Goal: Navigation & Orientation: Find specific page/section

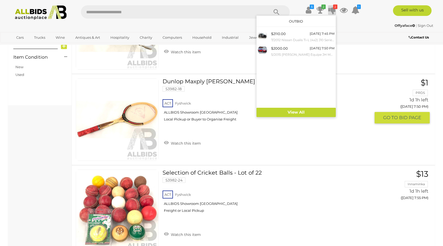
scroll to position [239, 0]
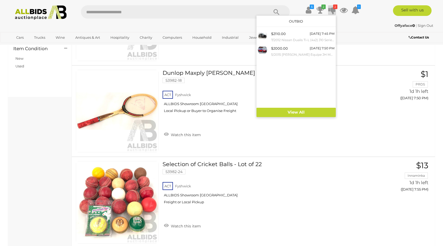
click at [357, 47] on div "Tommy Armour and Proline Golf Ball Pick Up - Lot of Two 53982-21 ACT Fyshwick A…" at bounding box center [268, 13] width 212 height 71
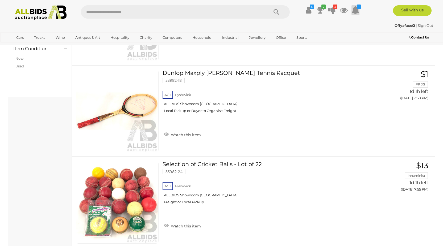
click at [355, 10] on icon at bounding box center [355, 10] width 8 height 10
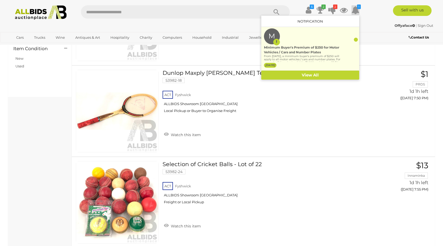
scroll to position [266, 0]
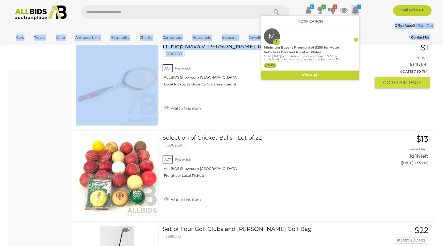
drag, startPoint x: 356, startPoint y: 40, endPoint x: 306, endPoint y: 79, distance: 63.6
click at [298, 94] on body "< Search Auctions in Sporting Equipment | ALLBIDS $ Track & Trace" at bounding box center [221, 103] width 443 height 738
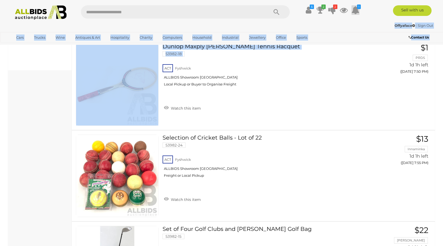
click at [355, 9] on icon at bounding box center [355, 10] width 8 height 10
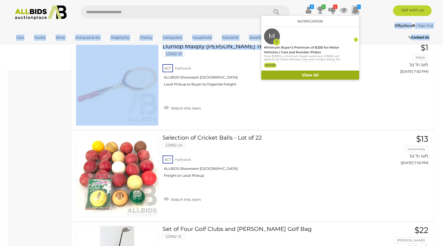
click at [306, 74] on link "View All" at bounding box center [310, 75] width 98 height 9
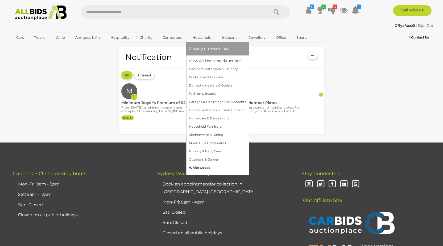
click at [196, 168] on link "White Goods" at bounding box center [217, 168] width 57 height 8
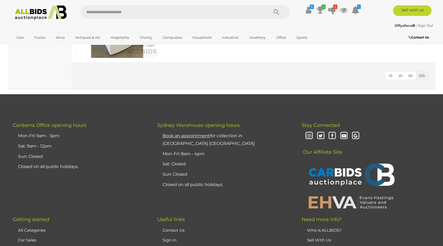
scroll to position [1037, 0]
